Goal: Communication & Community: Participate in discussion

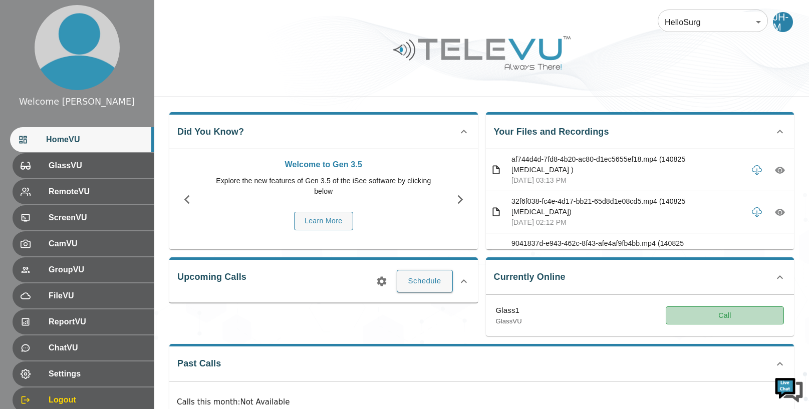
click at [715, 314] on button "Call" at bounding box center [725, 315] width 118 height 19
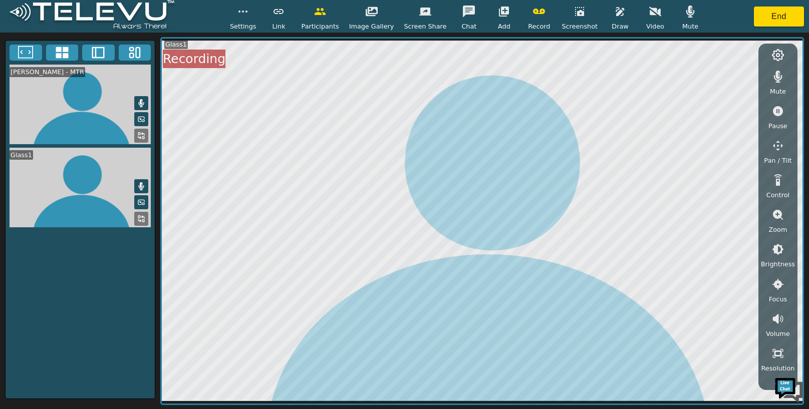
click at [499, 6] on icon "button" at bounding box center [504, 12] width 12 height 12
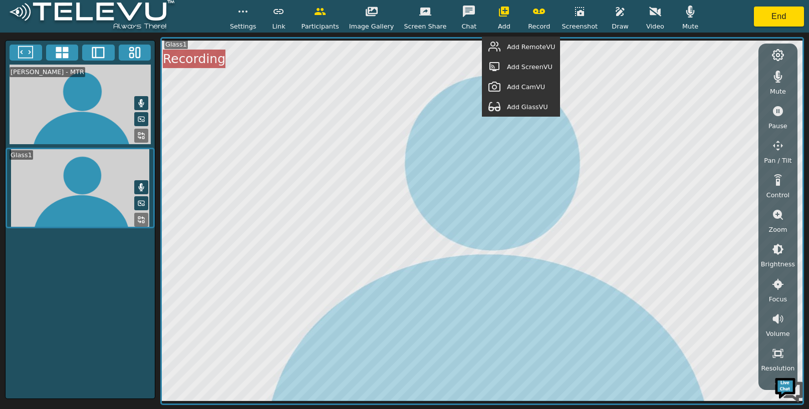
click at [519, 106] on span "Add GlassVU" at bounding box center [527, 107] width 41 height 10
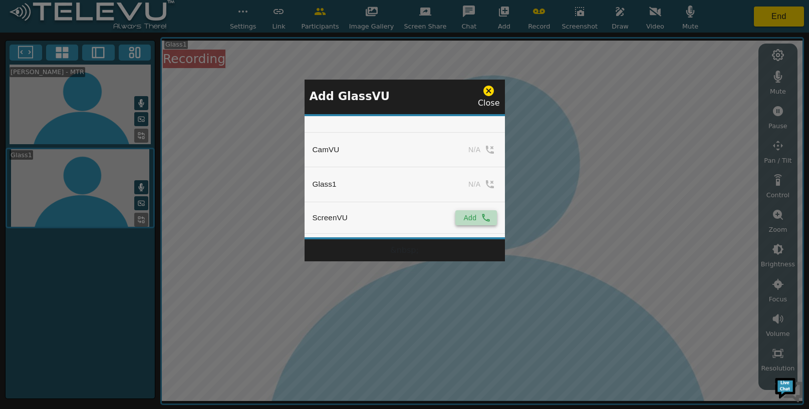
click at [464, 222] on button "Add" at bounding box center [475, 217] width 41 height 15
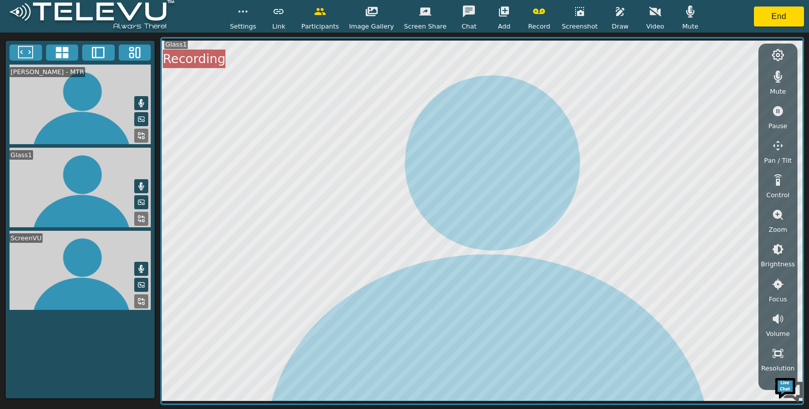
click at [499, 10] on icon "button" at bounding box center [504, 12] width 10 height 10
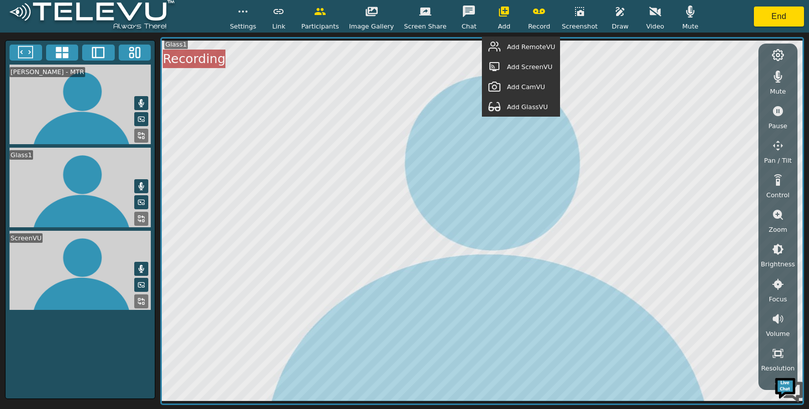
click at [513, 49] on span "Add RemoteVU" at bounding box center [531, 47] width 48 height 10
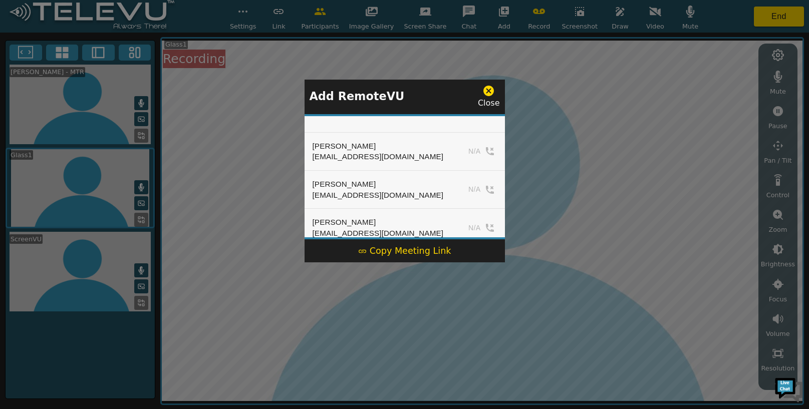
click at [427, 253] on div "Copy Meeting Link" at bounding box center [404, 250] width 93 height 13
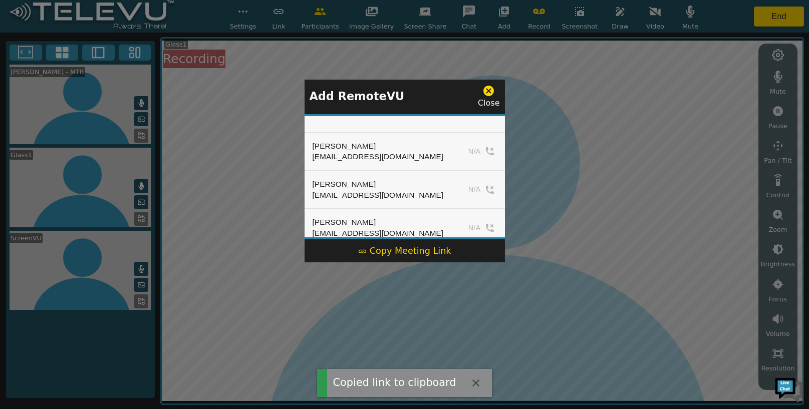
click at [493, 91] on icon at bounding box center [488, 91] width 11 height 11
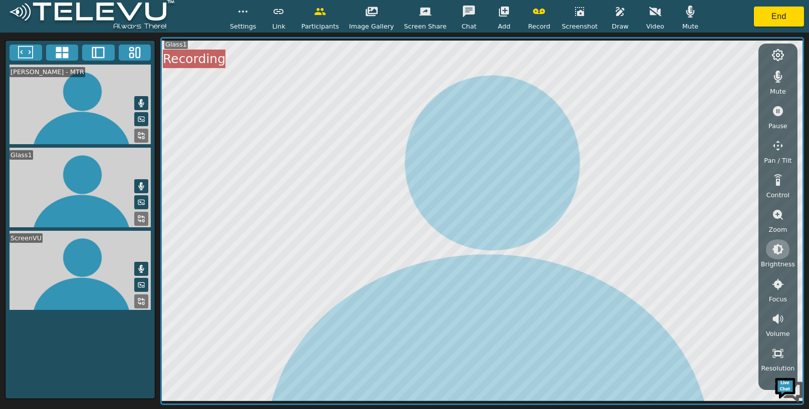
click at [780, 246] on icon "button" at bounding box center [778, 250] width 12 height 12
click at [776, 302] on icon "button" at bounding box center [778, 304] width 12 height 12
